Goal: Task Accomplishment & Management: Manage account settings

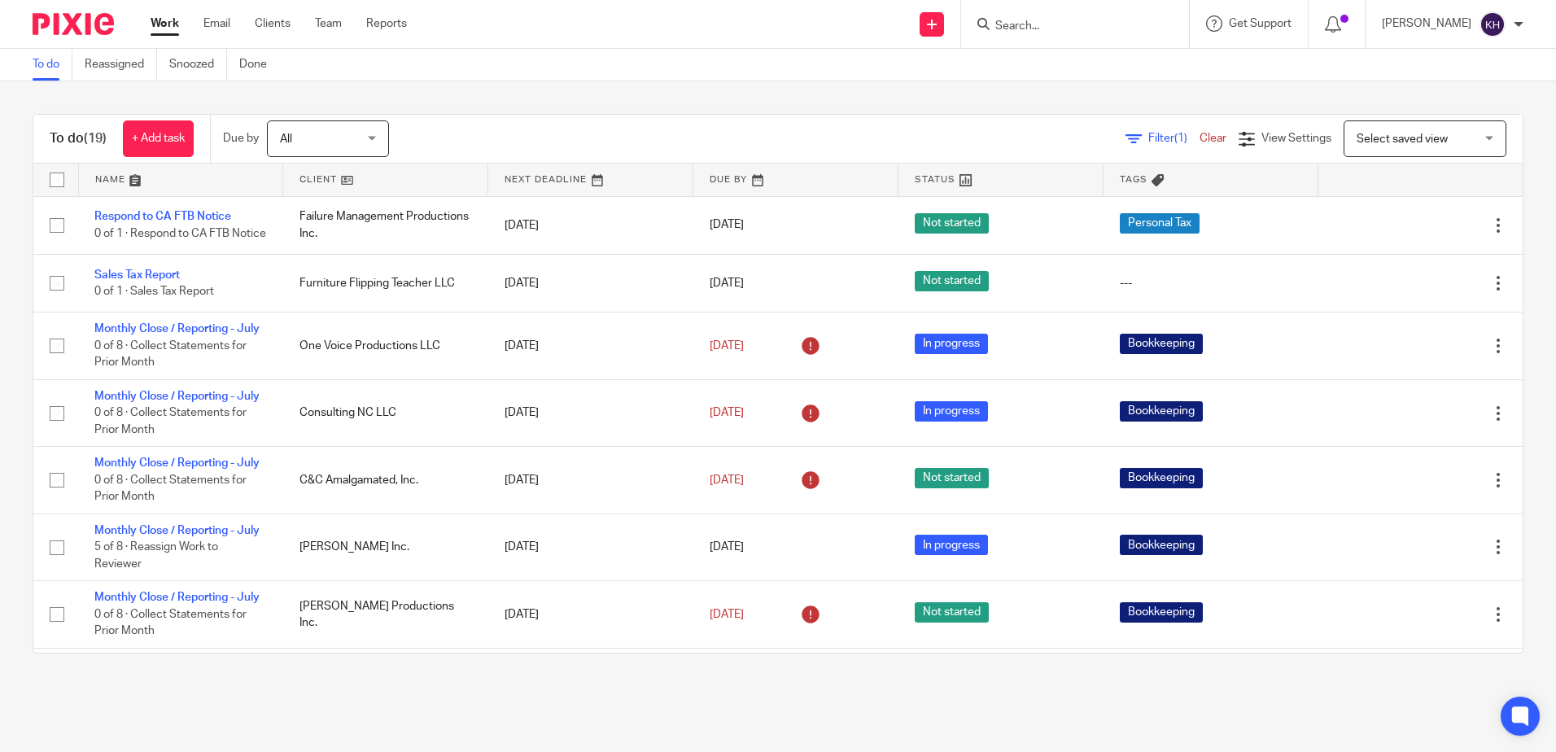
click at [224, 33] on div "Work Email Clients Team Reports Work Email Clients Team Reports Settings" at bounding box center [282, 24] width 297 height 48
click at [225, 25] on link "Email" at bounding box center [216, 23] width 27 height 16
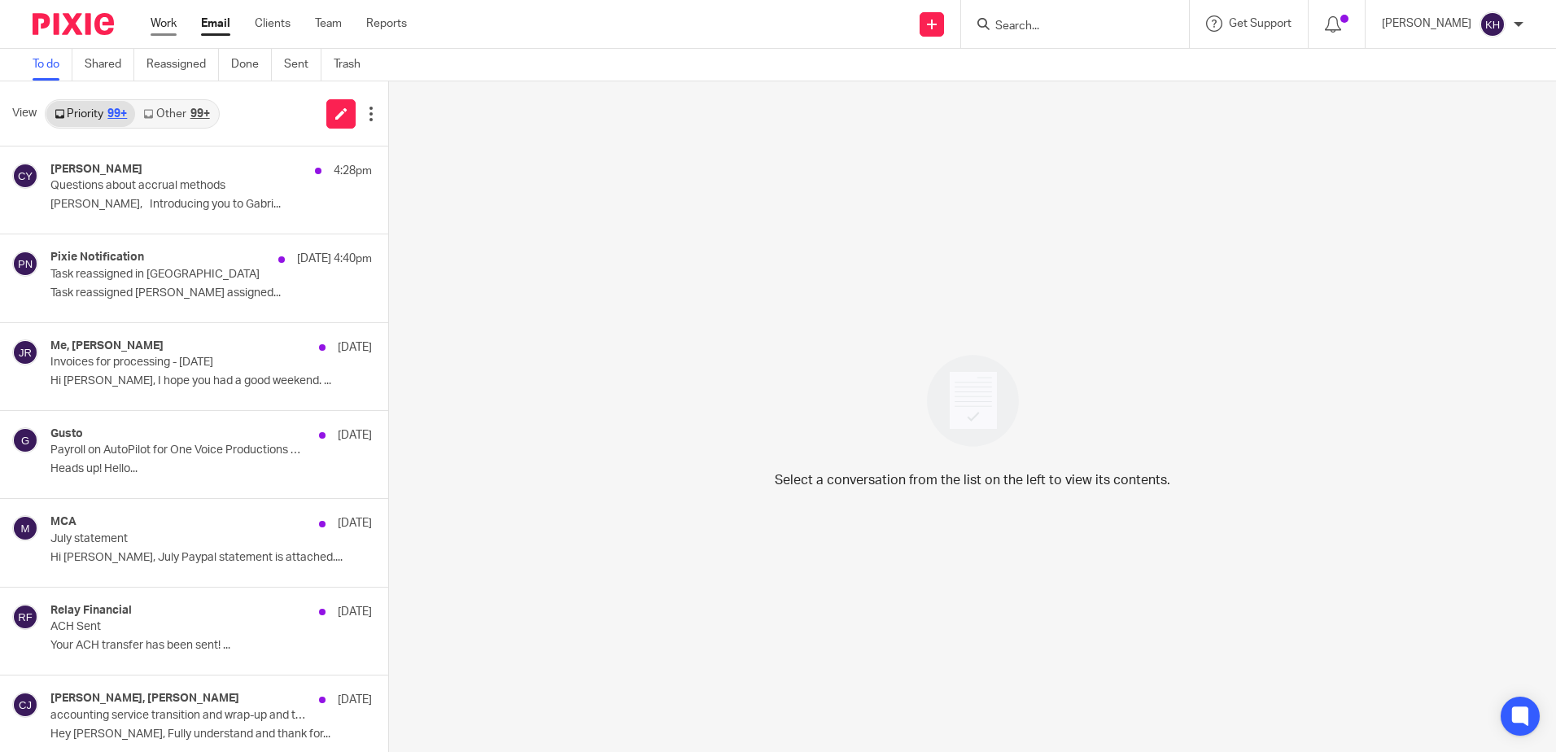
click at [168, 16] on link "Work" at bounding box center [164, 23] width 26 height 16
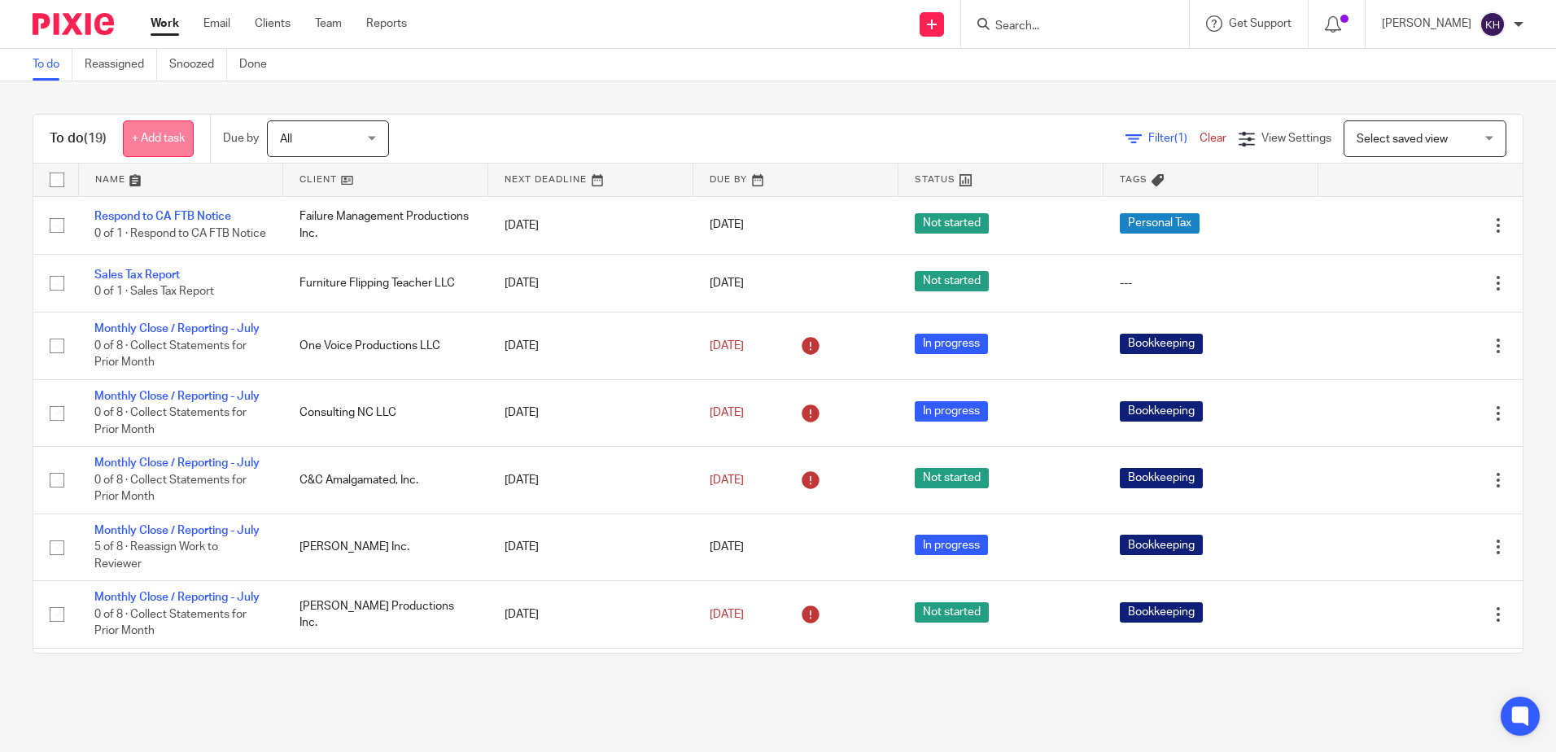
click at [168, 138] on link "+ Add task" at bounding box center [158, 138] width 71 height 37
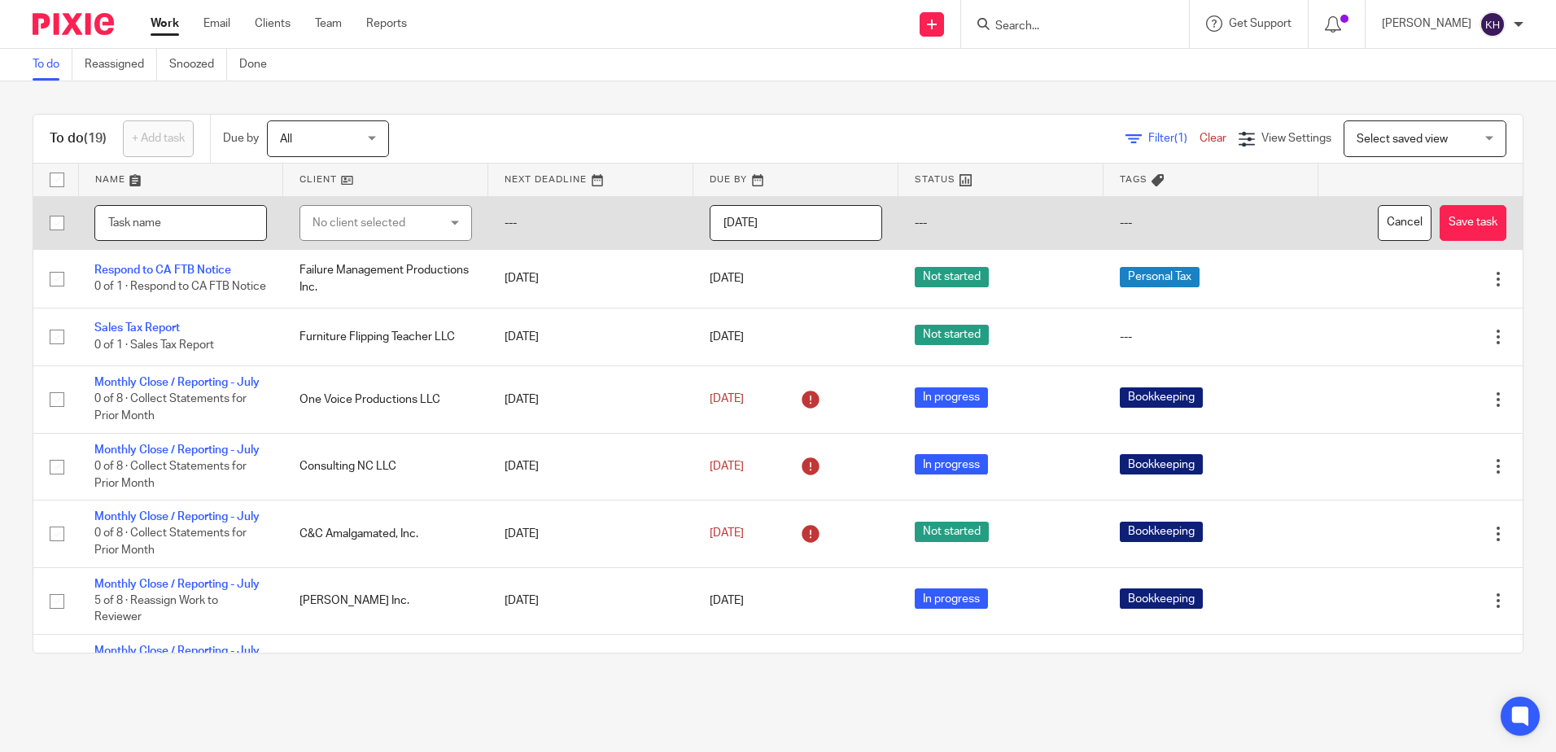
click at [208, 217] on input "text" at bounding box center [180, 223] width 173 height 37
type input "Momentum Invoice Payment"
click at [361, 219] on div "No client selected" at bounding box center [376, 223] width 127 height 34
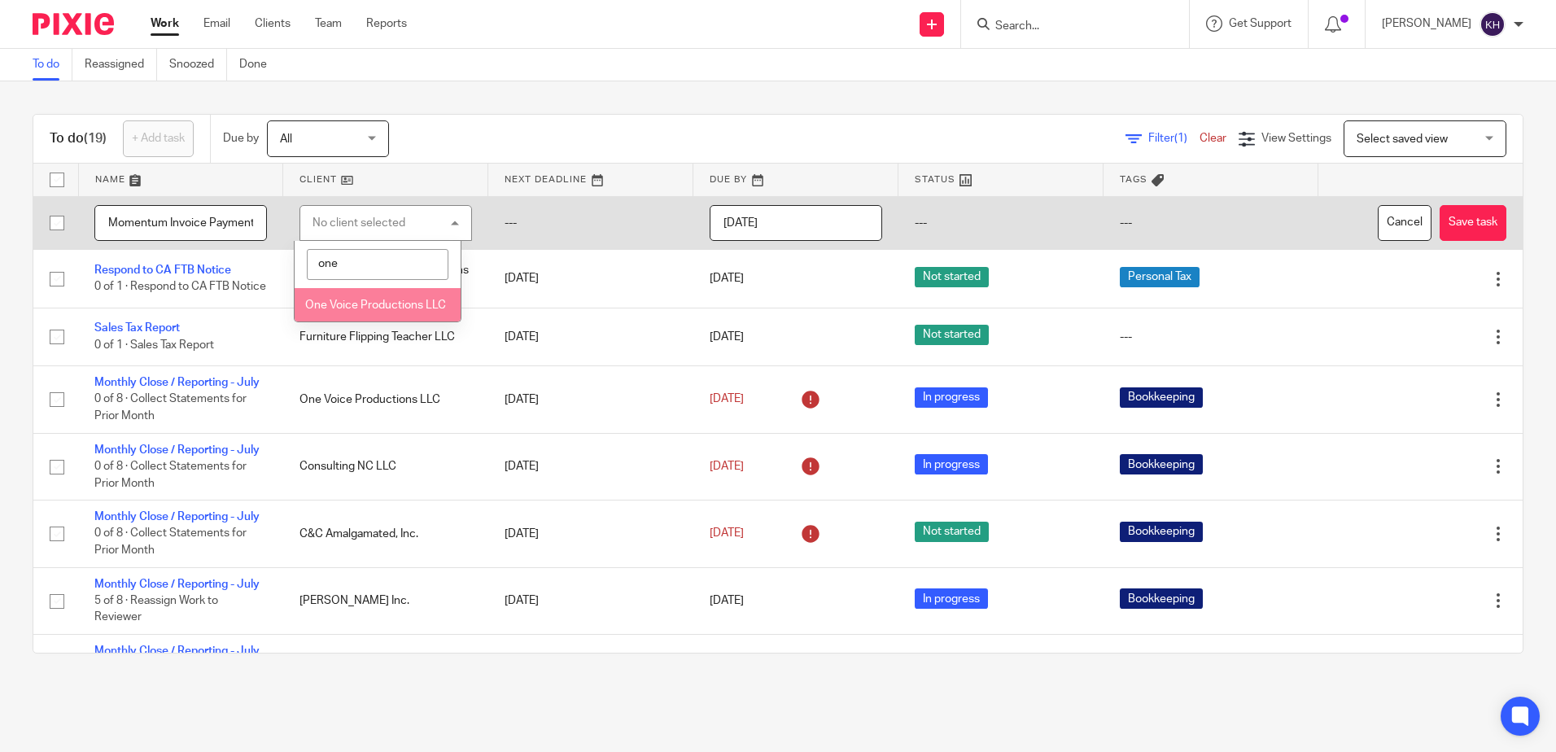
type input "one"
click at [427, 304] on li "One Voice Productions LLC" at bounding box center [377, 304] width 165 height 33
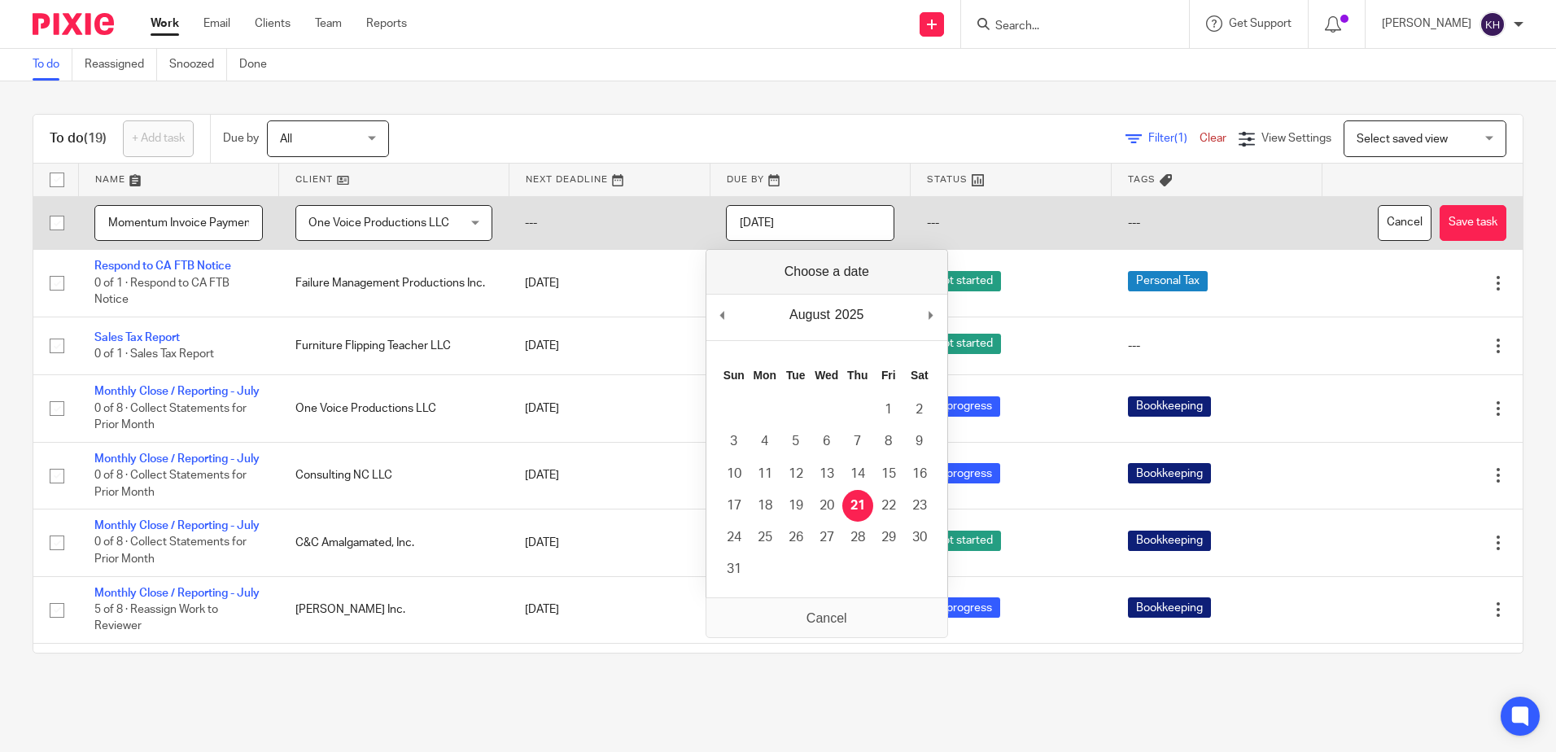
click at [805, 221] on input "2025-08-21" at bounding box center [810, 223] width 168 height 37
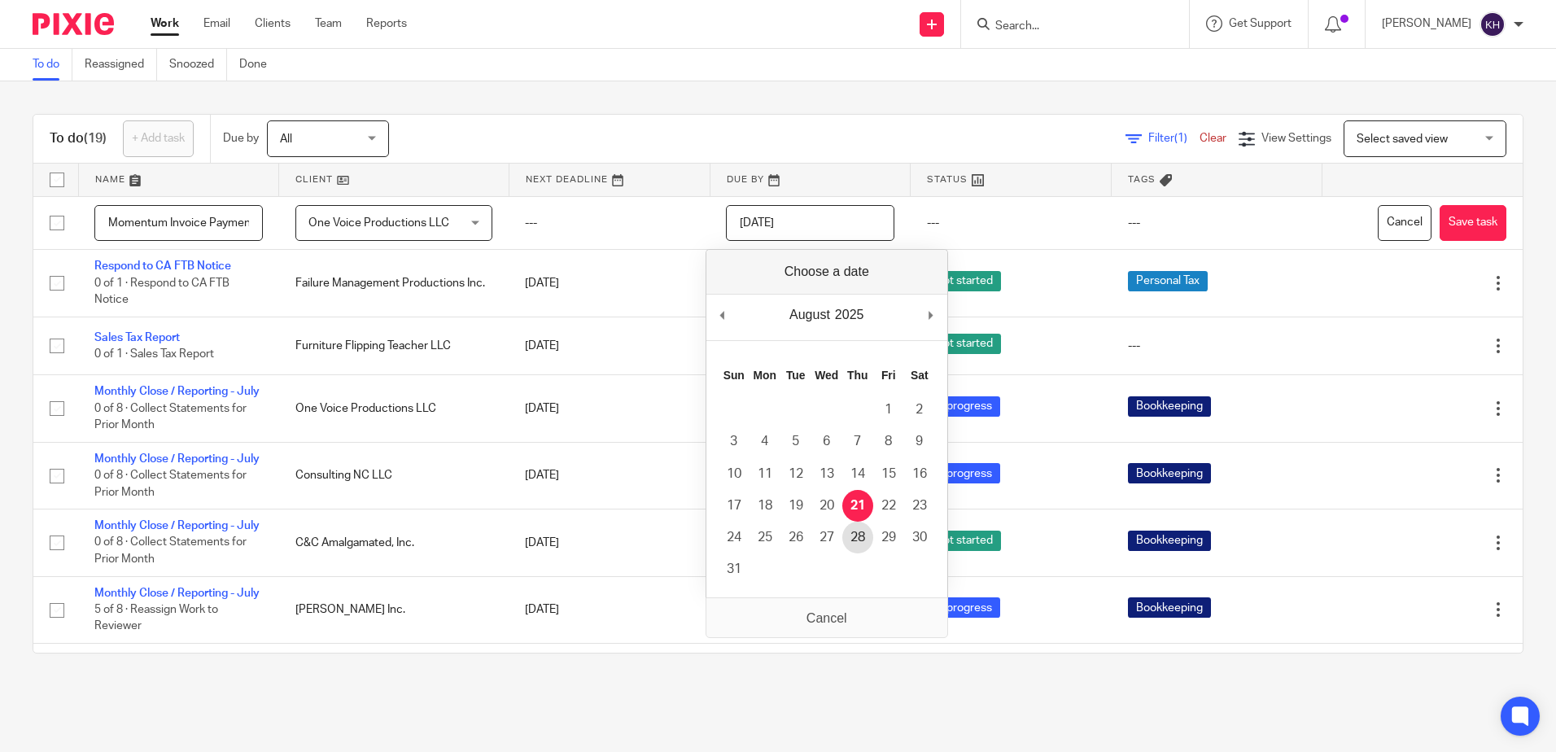
type input "2025-08-28"
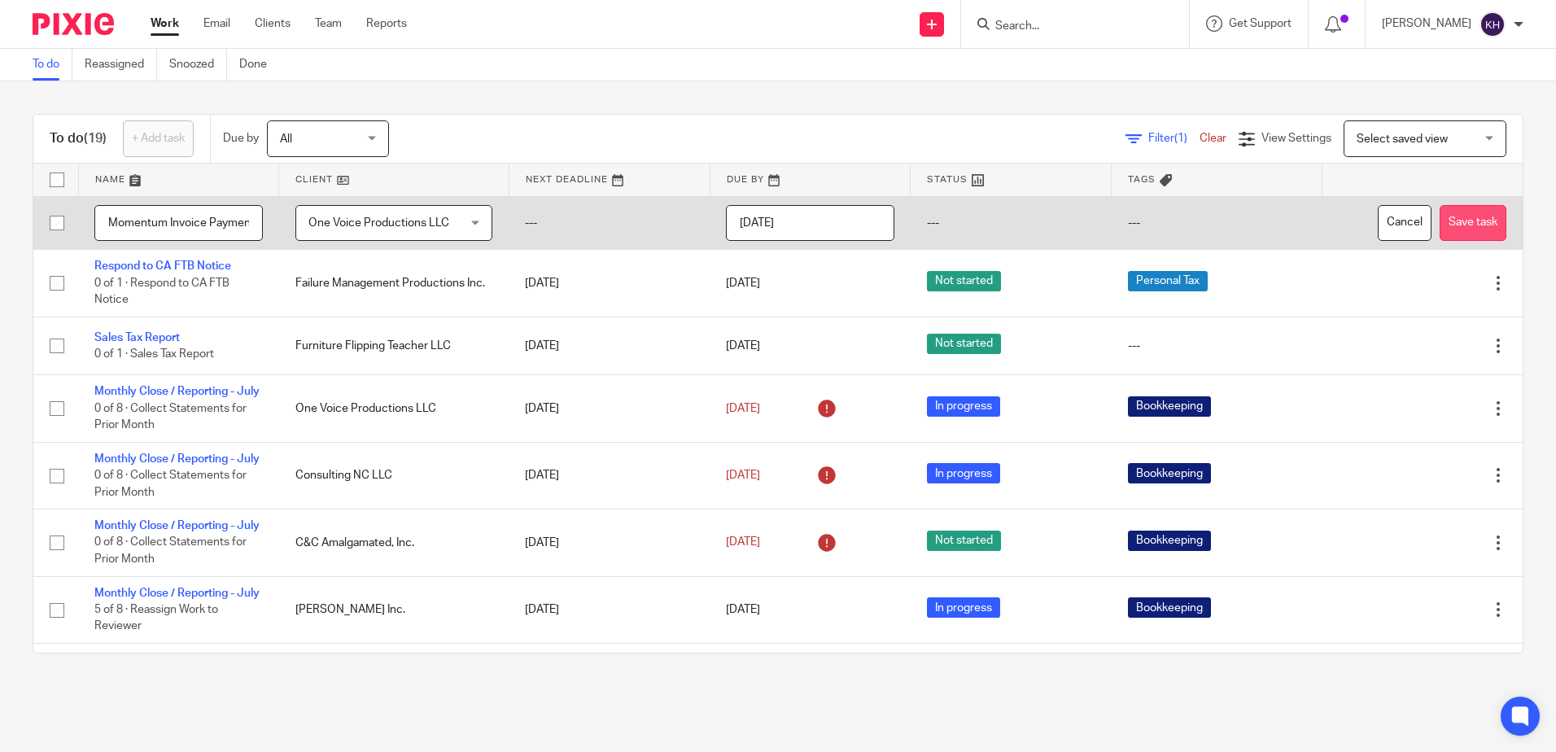
click at [1459, 226] on button "Save task" at bounding box center [1473, 223] width 67 height 37
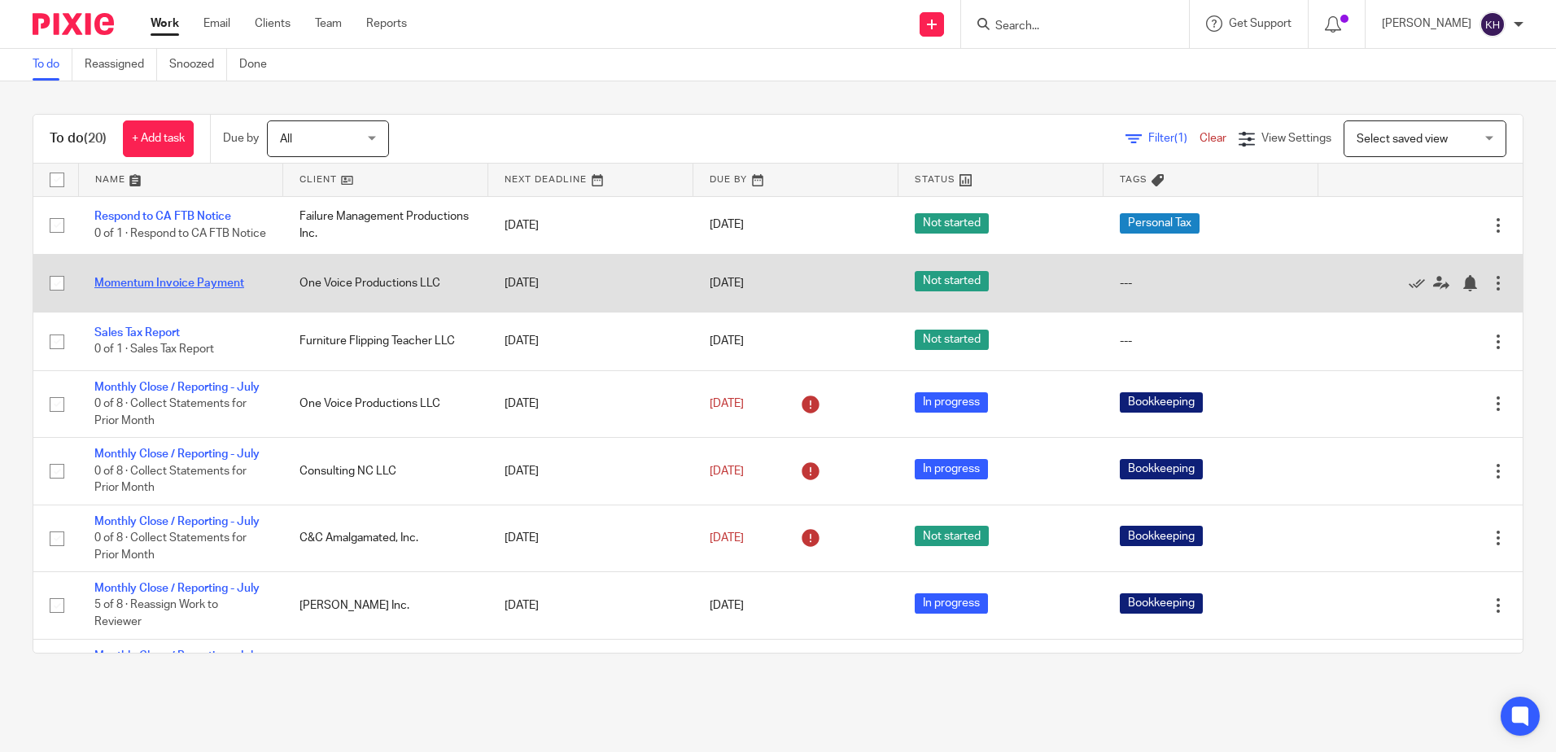
click at [141, 289] on link "Momentum Invoice Payment" at bounding box center [169, 283] width 150 height 11
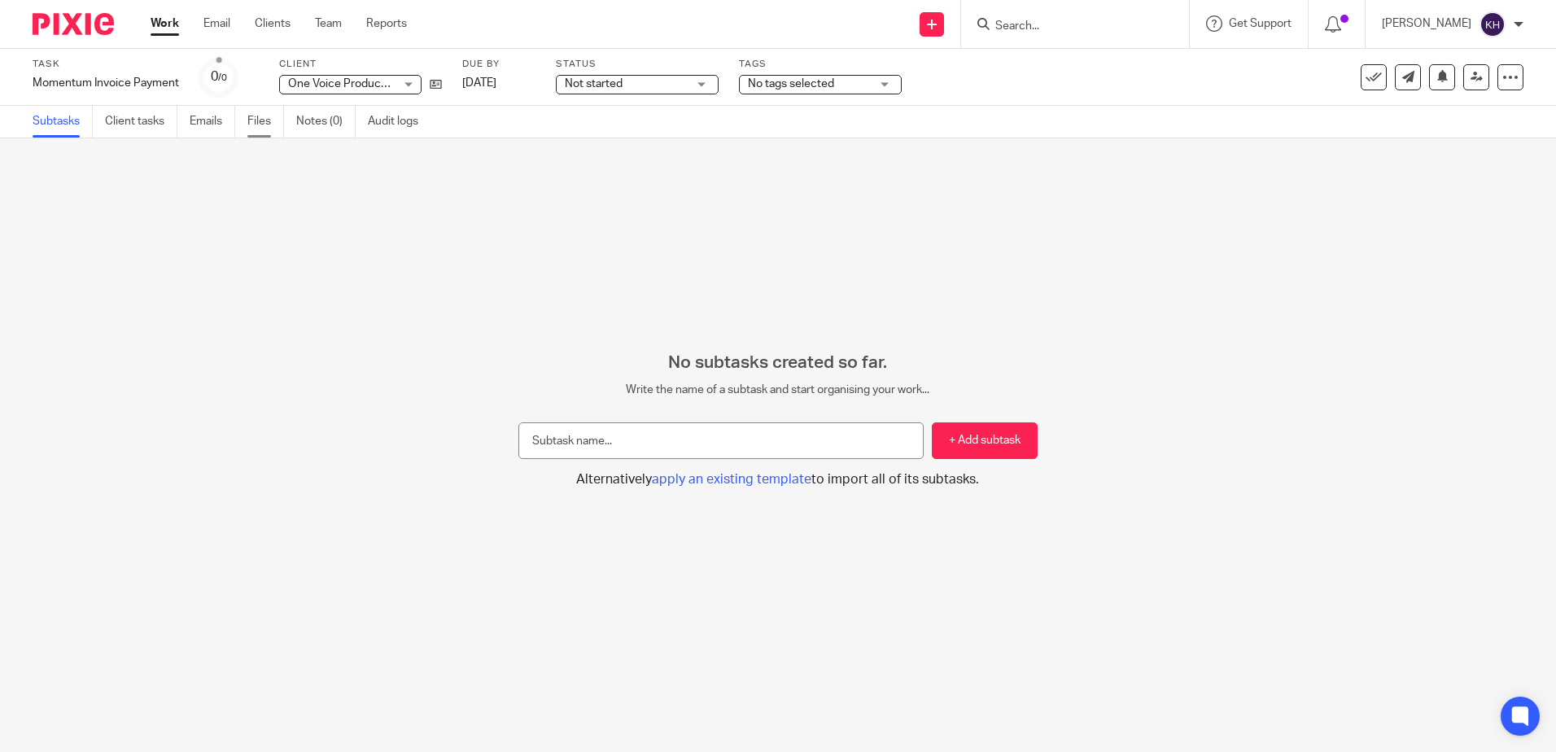
click at [260, 125] on link "Files" at bounding box center [265, 122] width 37 height 32
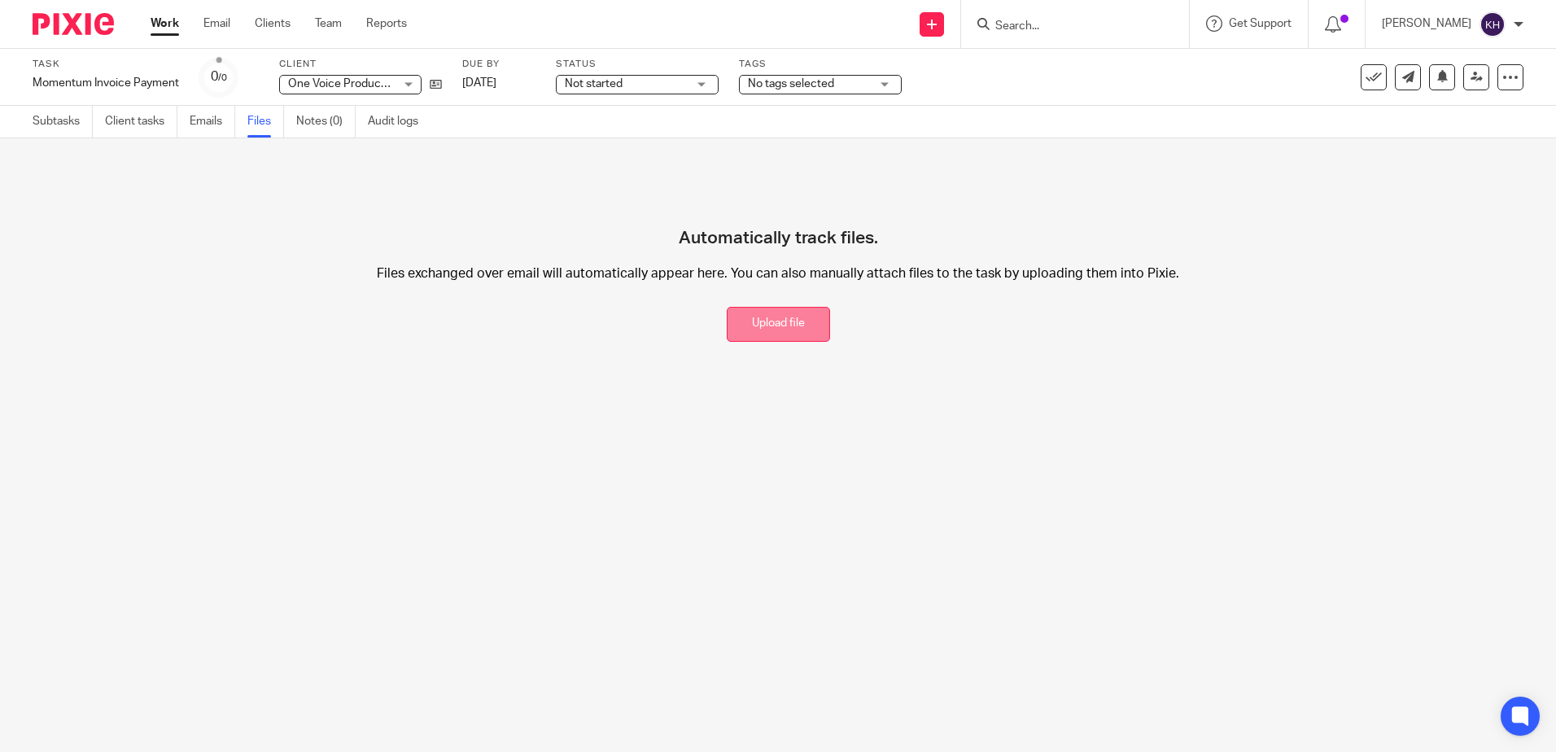
click at [792, 330] on button "Upload file" at bounding box center [778, 324] width 103 height 35
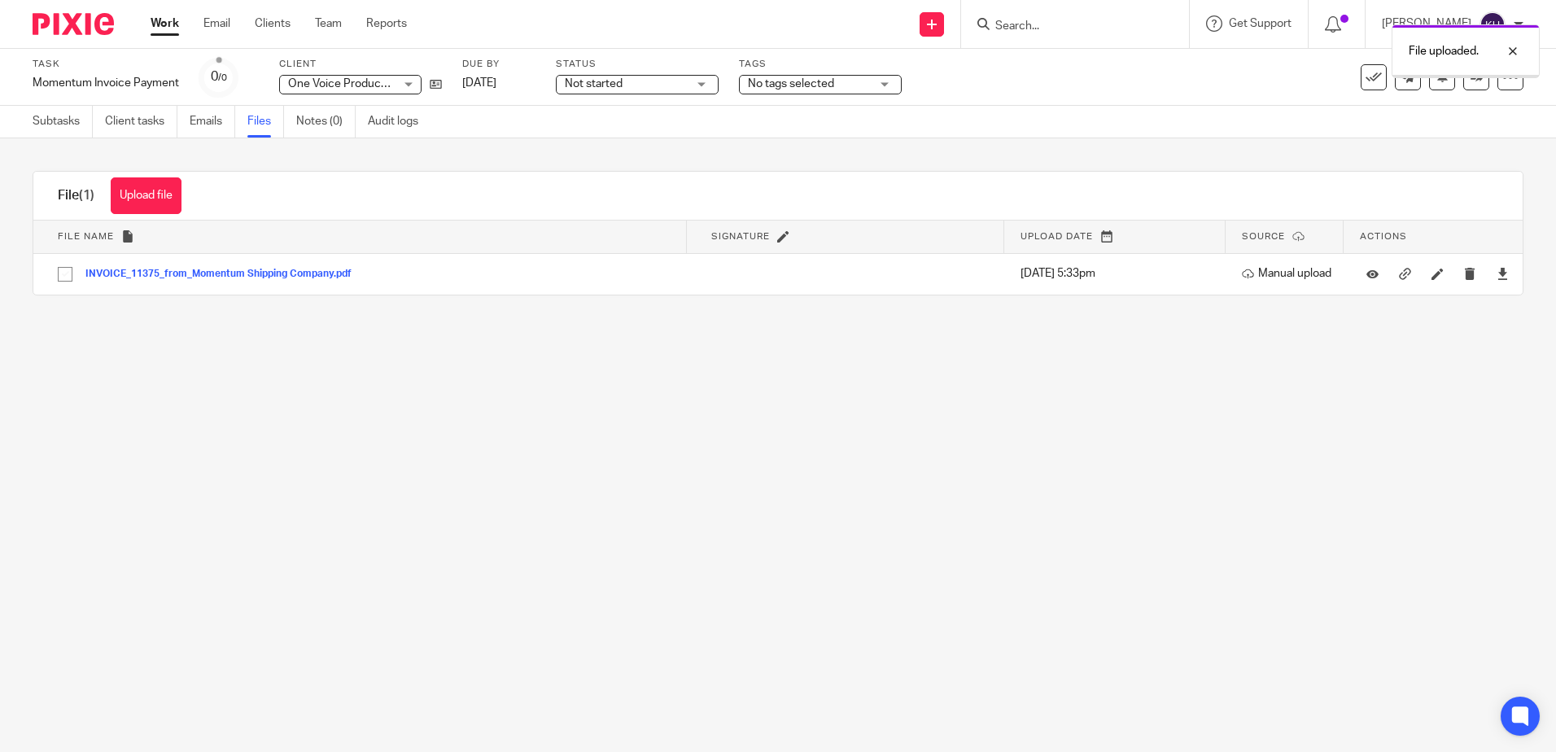
click at [779, 82] on span "No tags selected" at bounding box center [791, 83] width 86 height 11
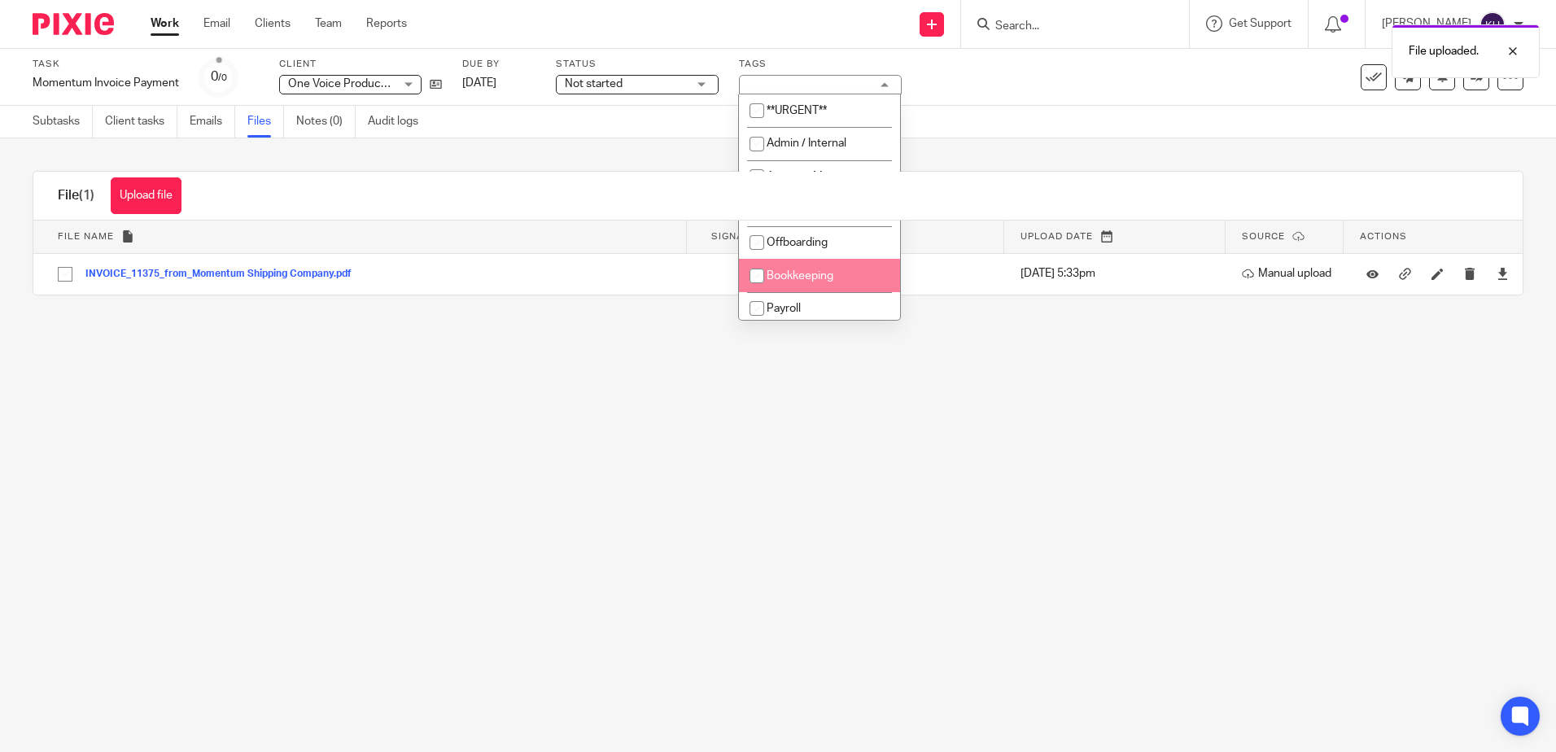
click at [756, 285] on input "checkbox" at bounding box center [757, 275] width 31 height 31
checkbox input "true"
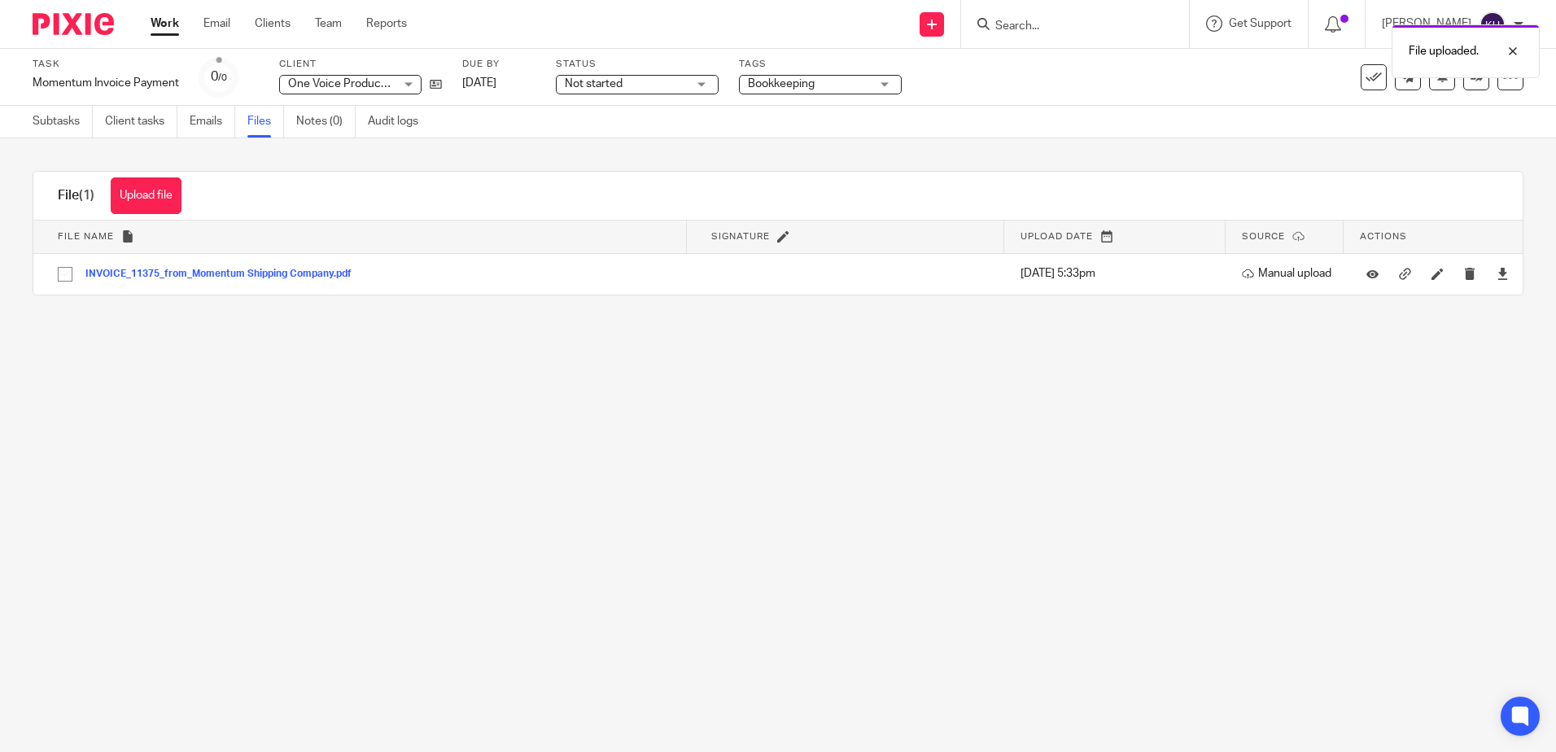
click at [270, 522] on main "Task Momentum Invoice Payment Save Momentum Invoice Payment 0 /0 Client One Voi…" at bounding box center [778, 376] width 1556 height 752
click at [173, 22] on link "Work" at bounding box center [165, 23] width 28 height 16
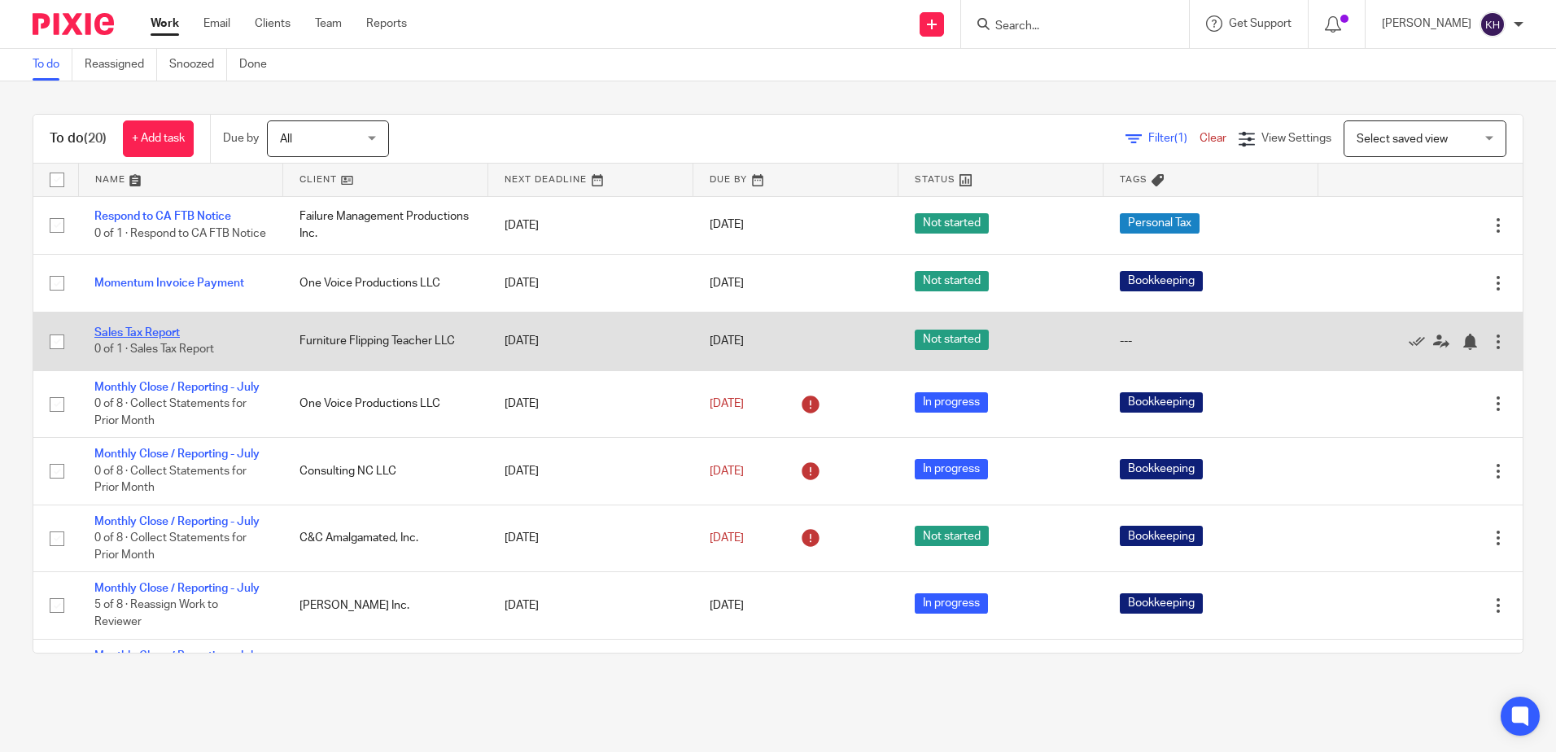
click at [166, 339] on link "Sales Tax Report" at bounding box center [136, 332] width 85 height 11
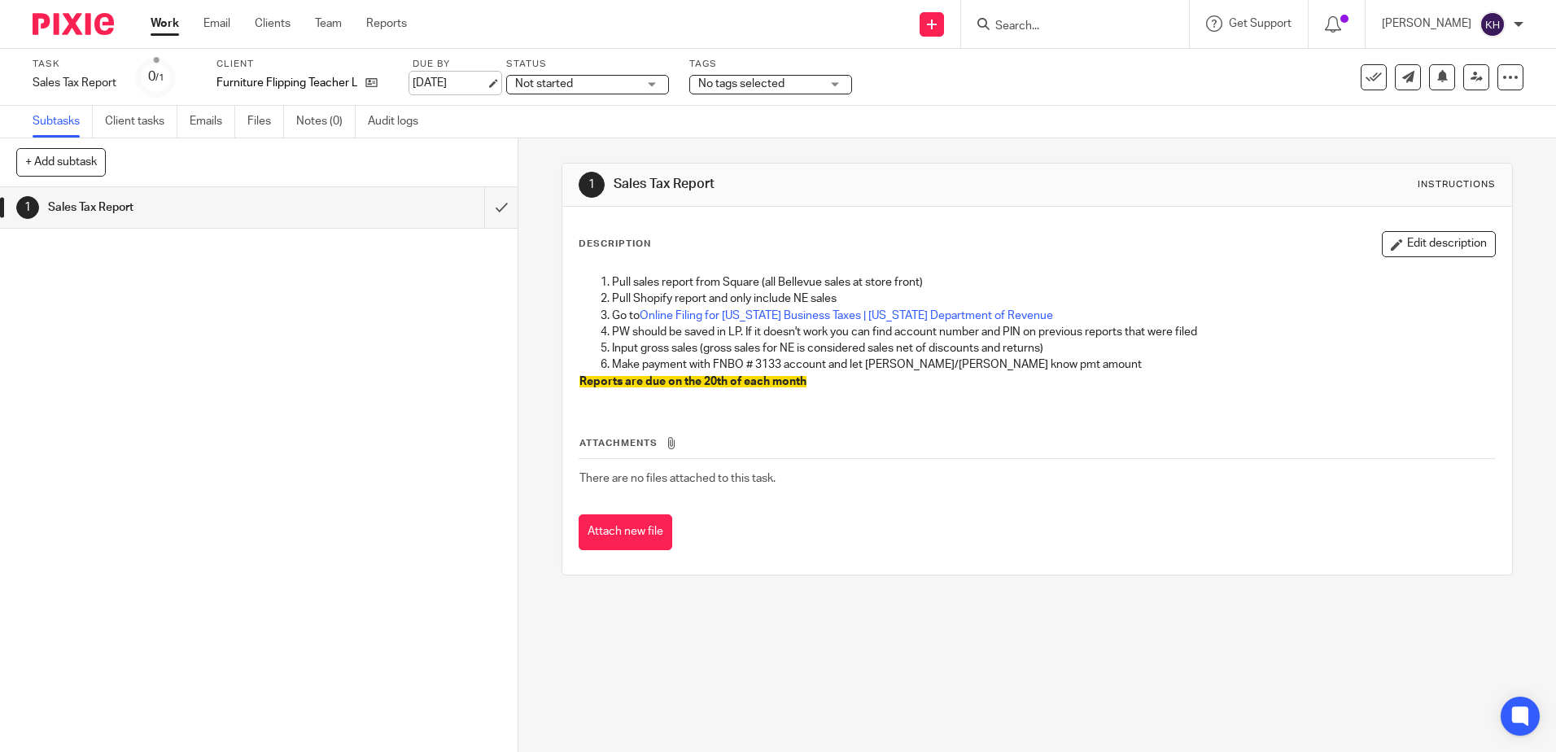
click at [480, 80] on link "[DATE]" at bounding box center [449, 83] width 73 height 17
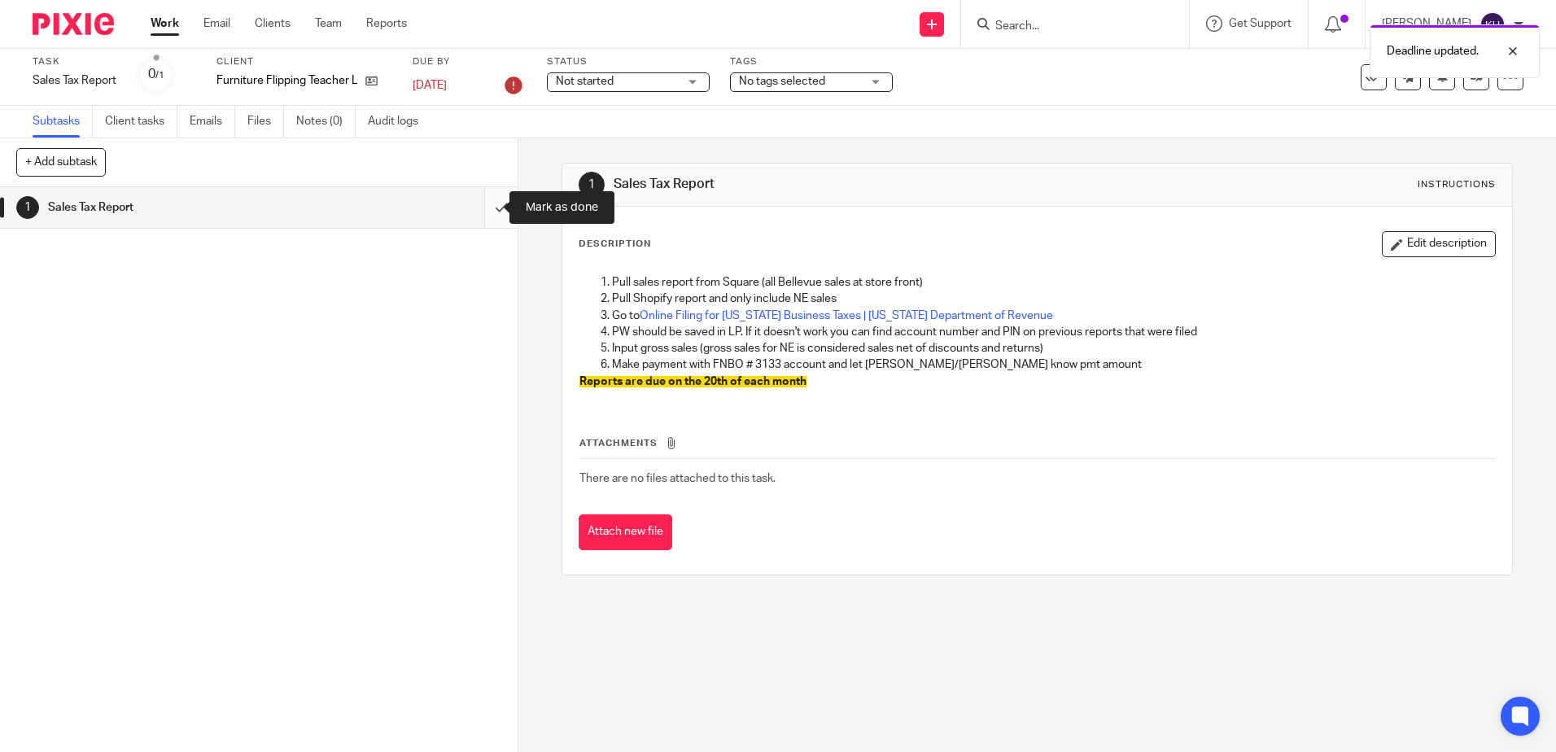
click at [484, 208] on input "submit" at bounding box center [259, 207] width 518 height 41
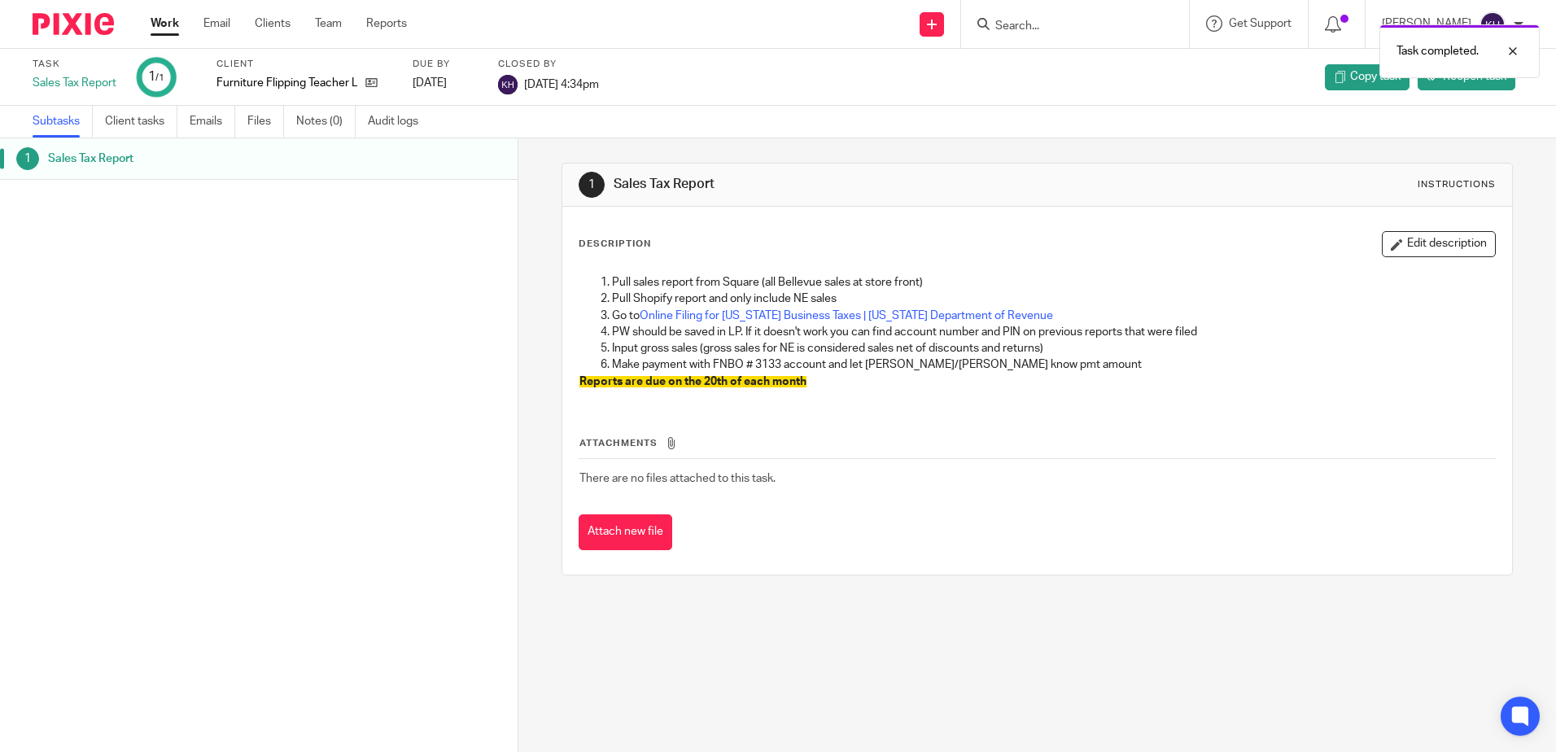
click at [171, 20] on link "Work" at bounding box center [165, 23] width 28 height 16
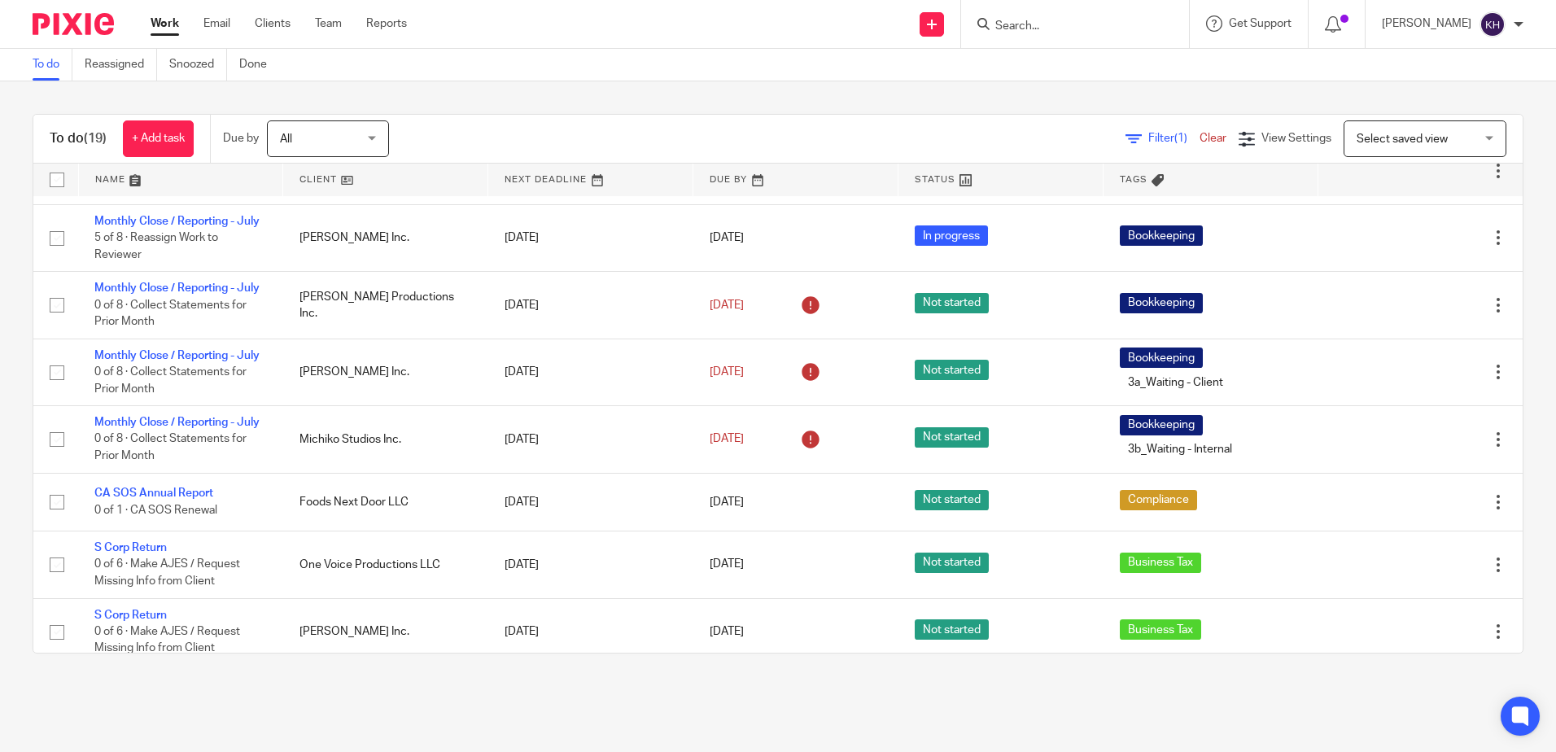
scroll to position [407, 0]
